Goal: Communication & Community: Answer question/provide support

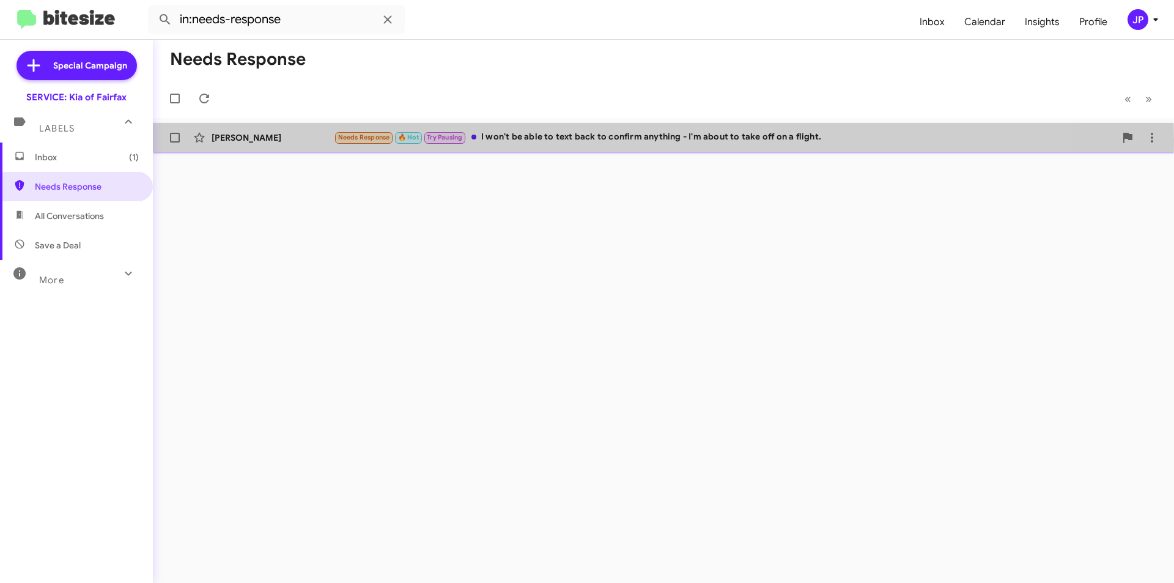
click at [580, 141] on div "Needs Response 🔥 Hot Try Pausing I won't be able to text back to confirm anythi…" at bounding box center [724, 137] width 781 height 14
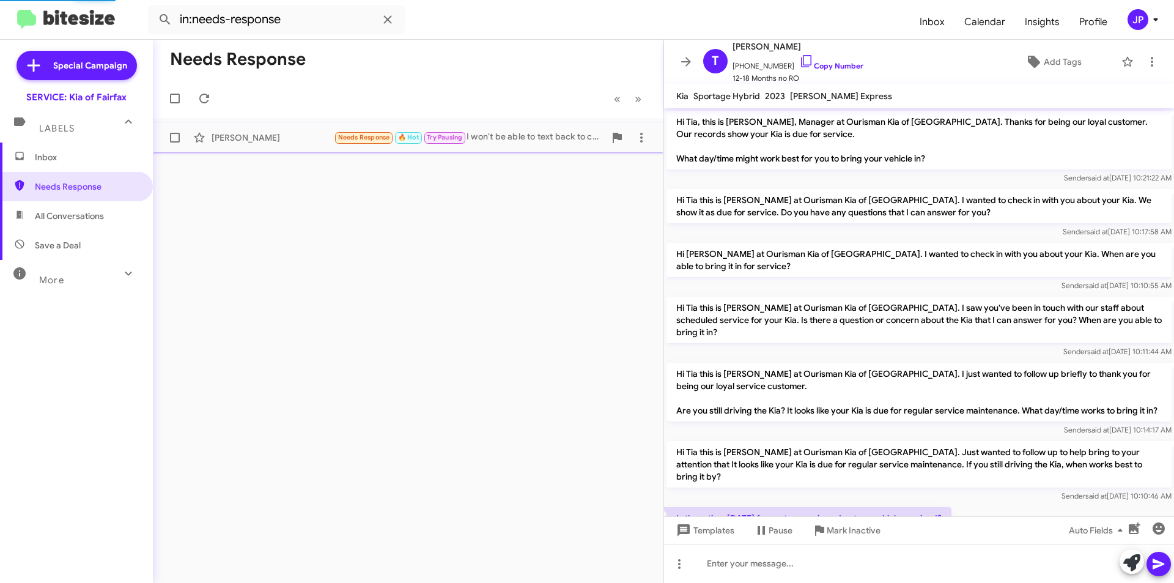
scroll to position [128, 0]
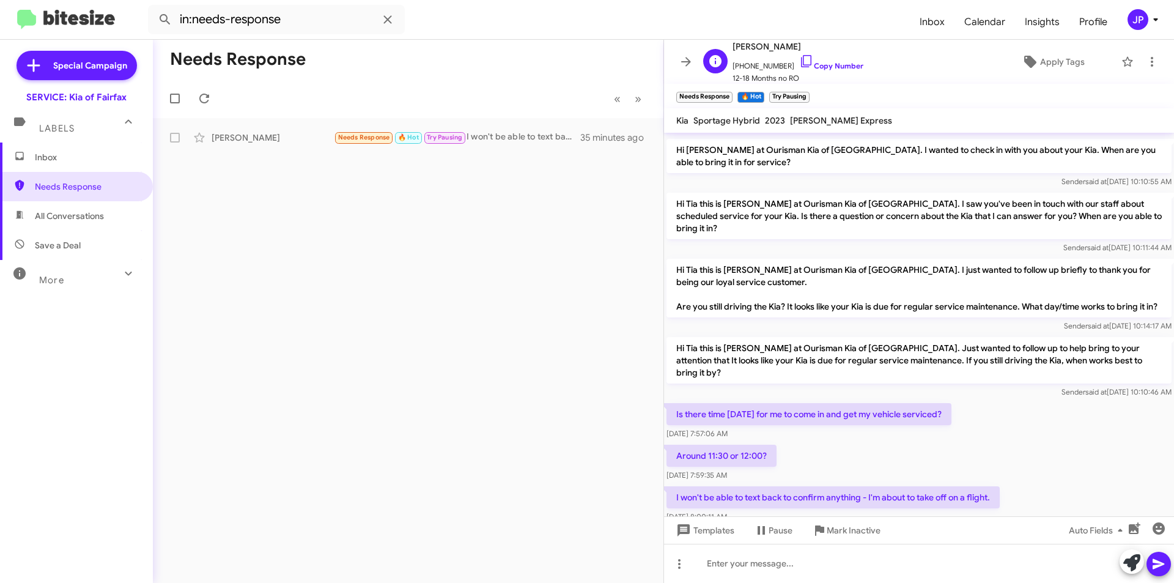
click at [806, 59] on span "[PHONE_NUMBER] Copy Number" at bounding box center [797, 63] width 131 height 18
click at [801, 65] on icon at bounding box center [806, 61] width 10 height 12
